Goal: Transaction & Acquisition: Purchase product/service

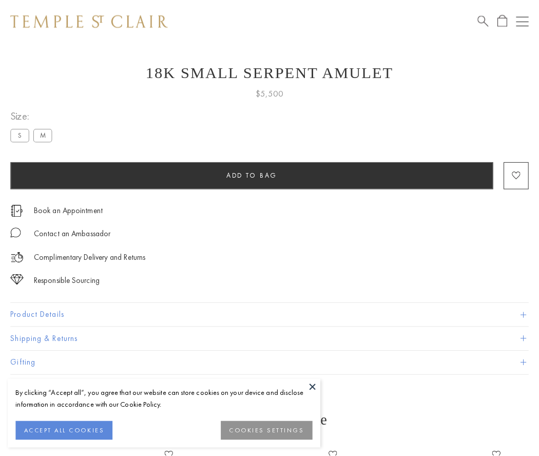
scroll to position [39, 0]
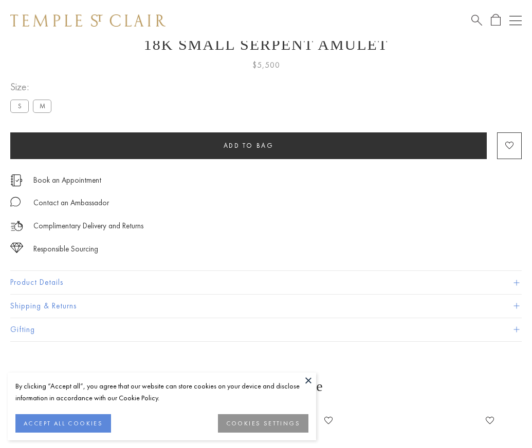
click at [248, 145] on span "Add to bag" at bounding box center [248, 145] width 50 height 9
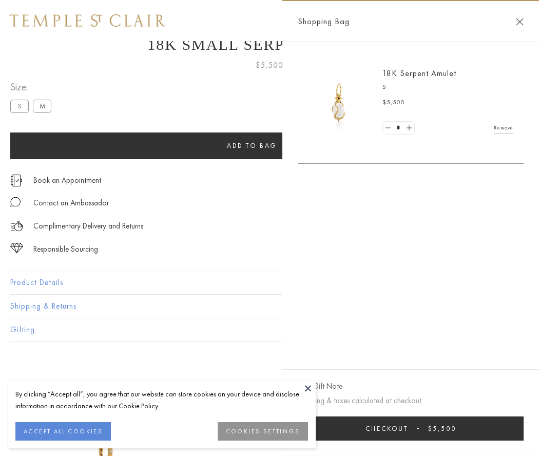
click at [418, 428] on button "Checkout $5,500" at bounding box center [411, 429] width 226 height 24
